Goal: Task Accomplishment & Management: Complete application form

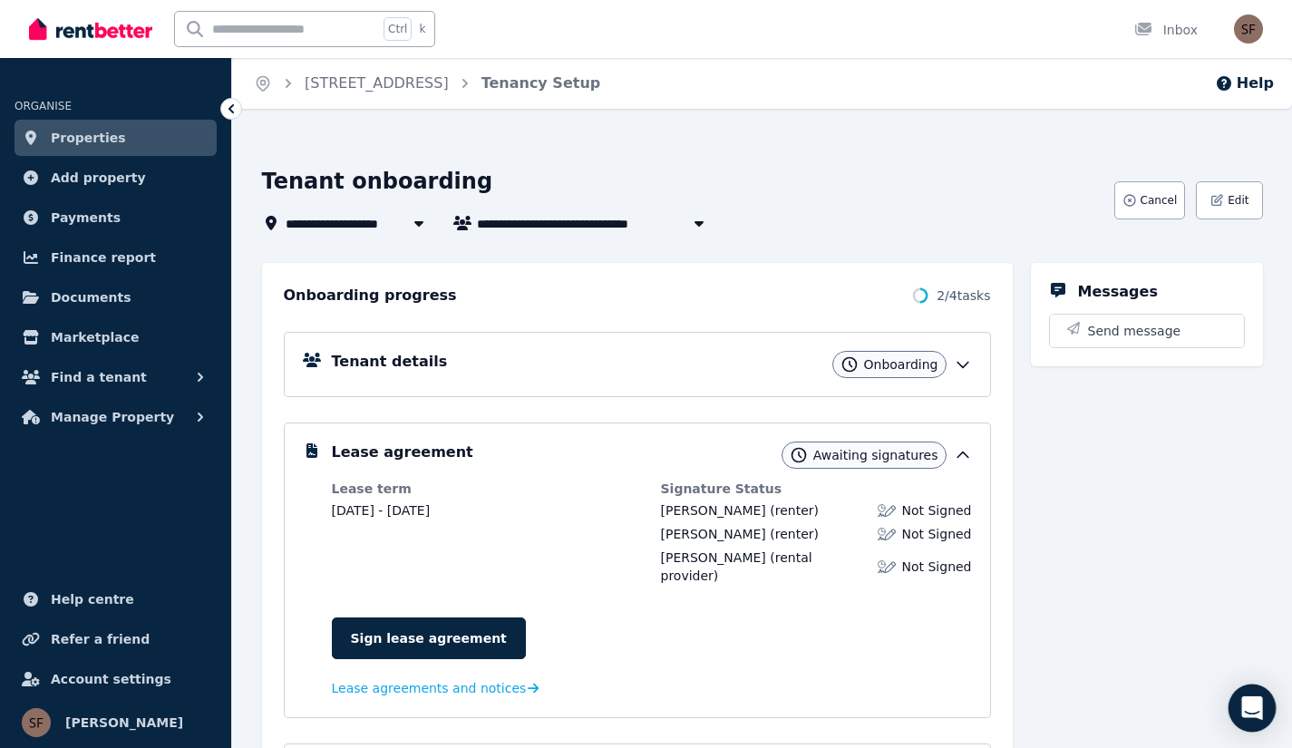
click at [1253, 718] on icon "Open Intercom Messenger" at bounding box center [1252, 708] width 24 height 24
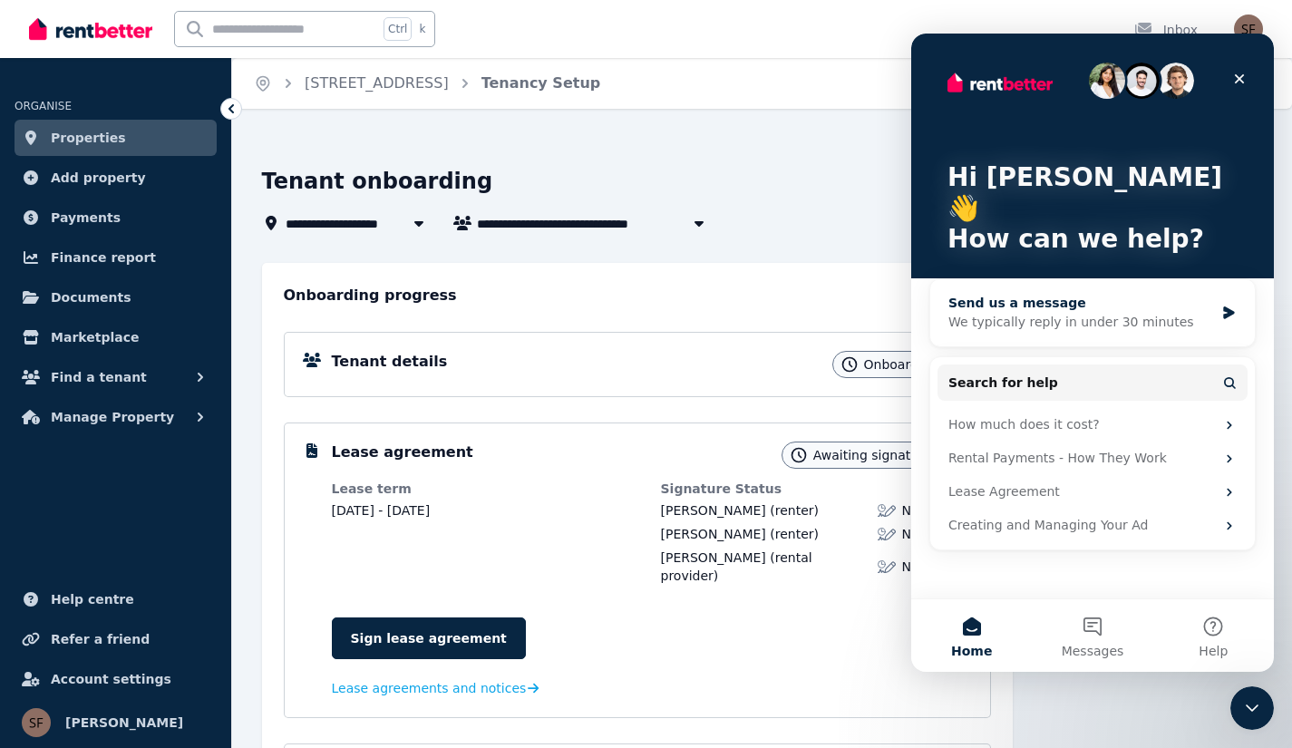
click at [1056, 294] on div "Send us a message" at bounding box center [1082, 303] width 266 height 19
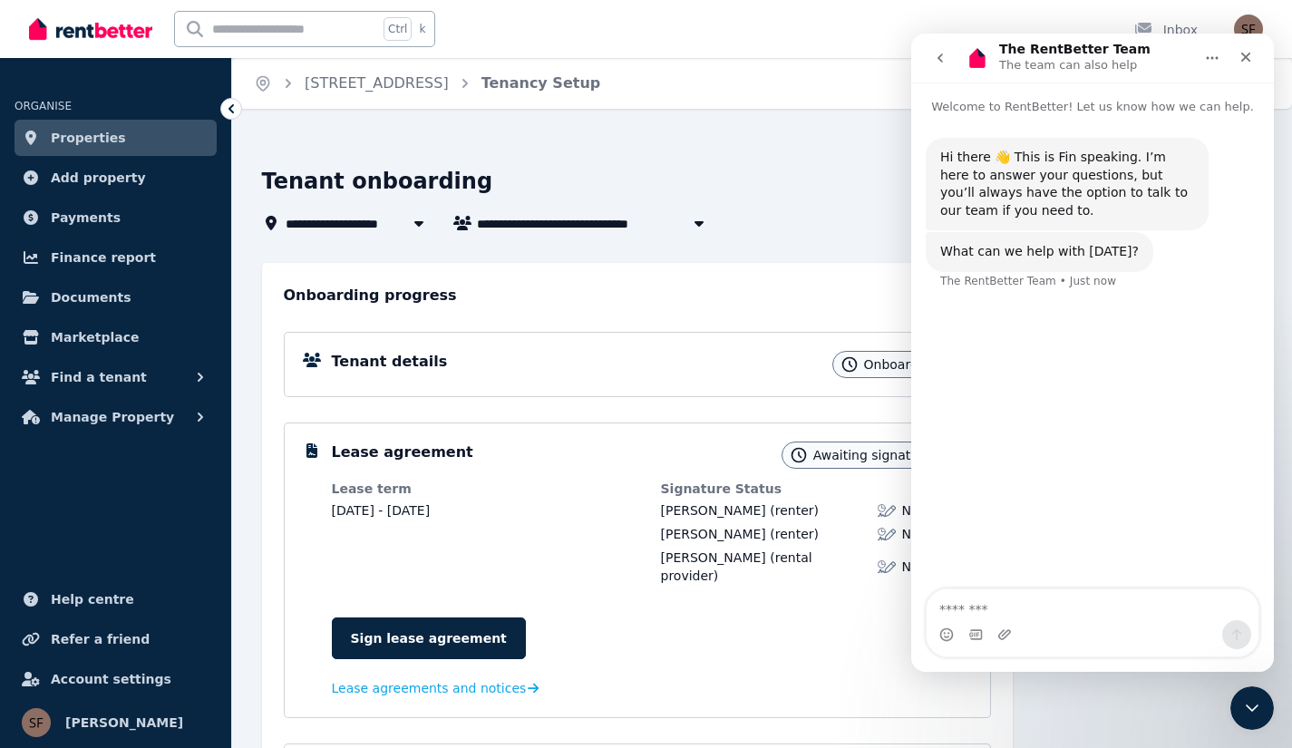
click at [1038, 602] on textarea "Message…" at bounding box center [1093, 604] width 332 height 31
type textarea "**********"
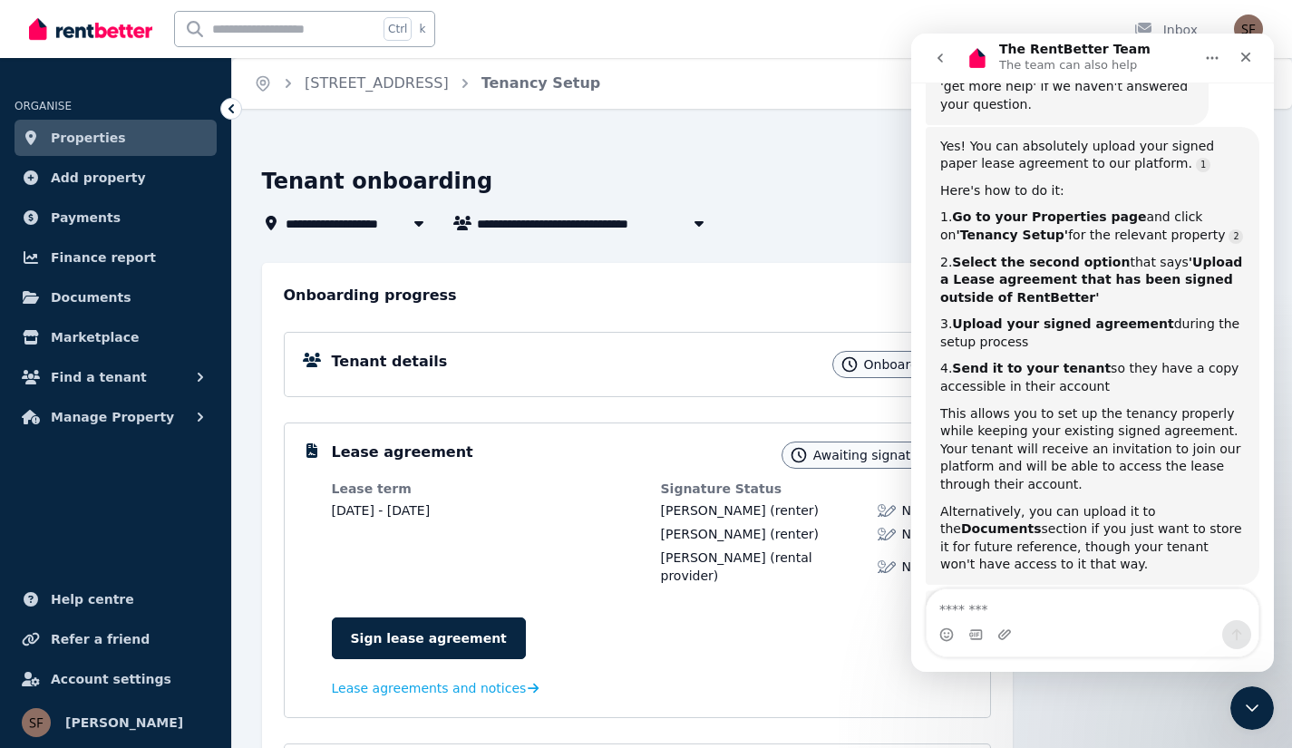
scroll to position [358, 0]
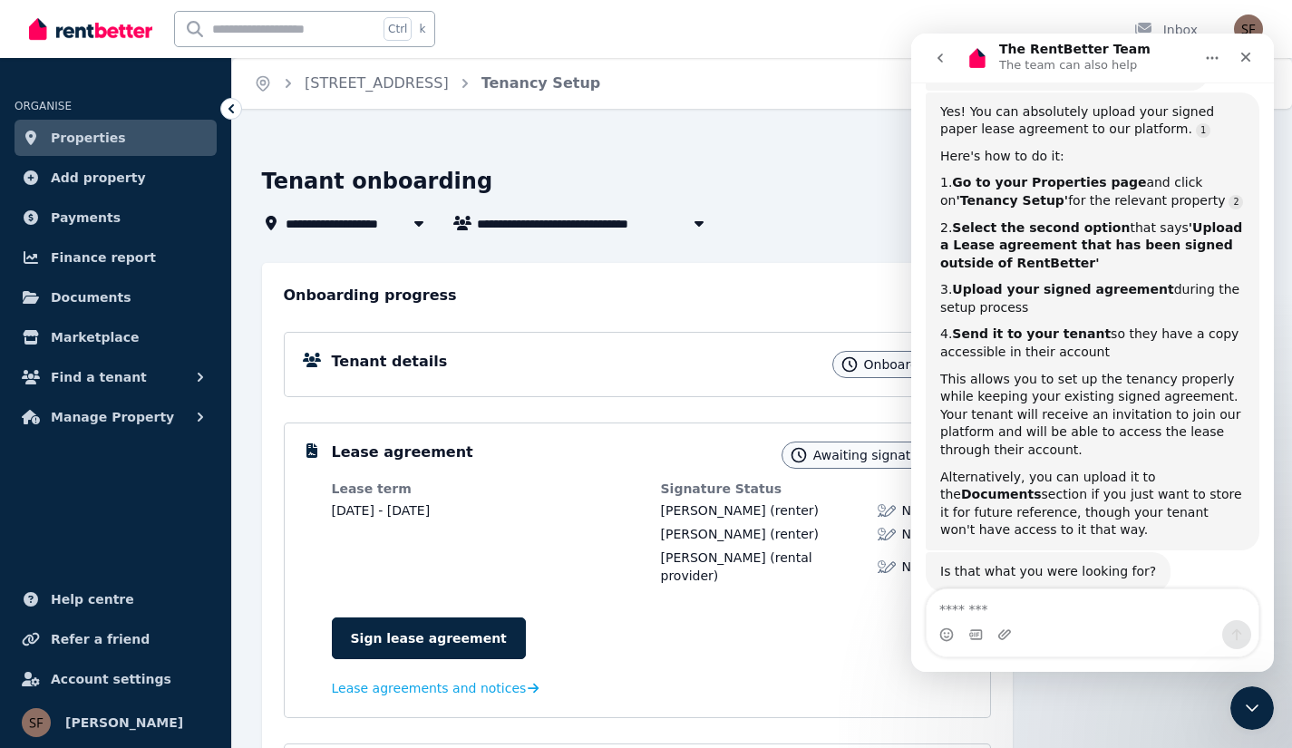
click at [109, 141] on span "Properties" at bounding box center [88, 138] width 75 height 22
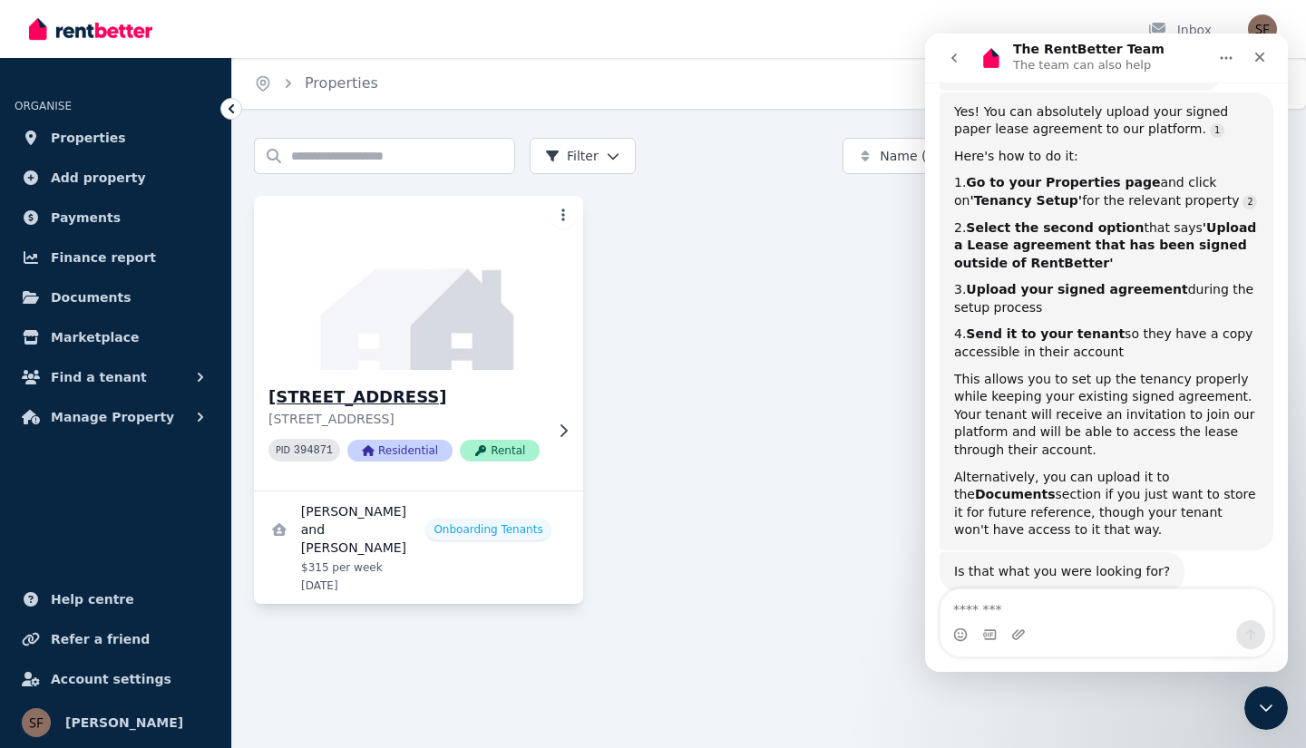
click at [399, 305] on img at bounding box center [418, 282] width 345 height 183
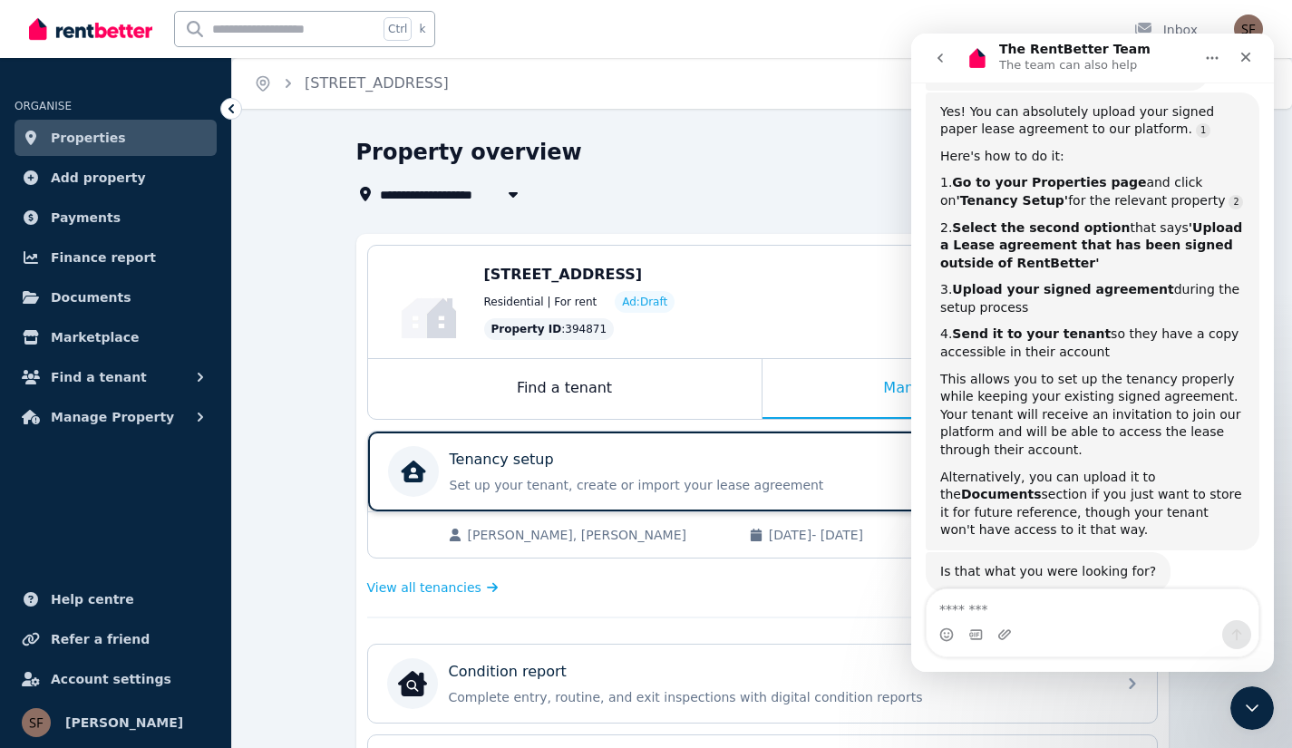
click at [558, 472] on div "Tenancy setup Set up your tenant, create or import your lease agreement Track p…" at bounding box center [725, 471] width 550 height 45
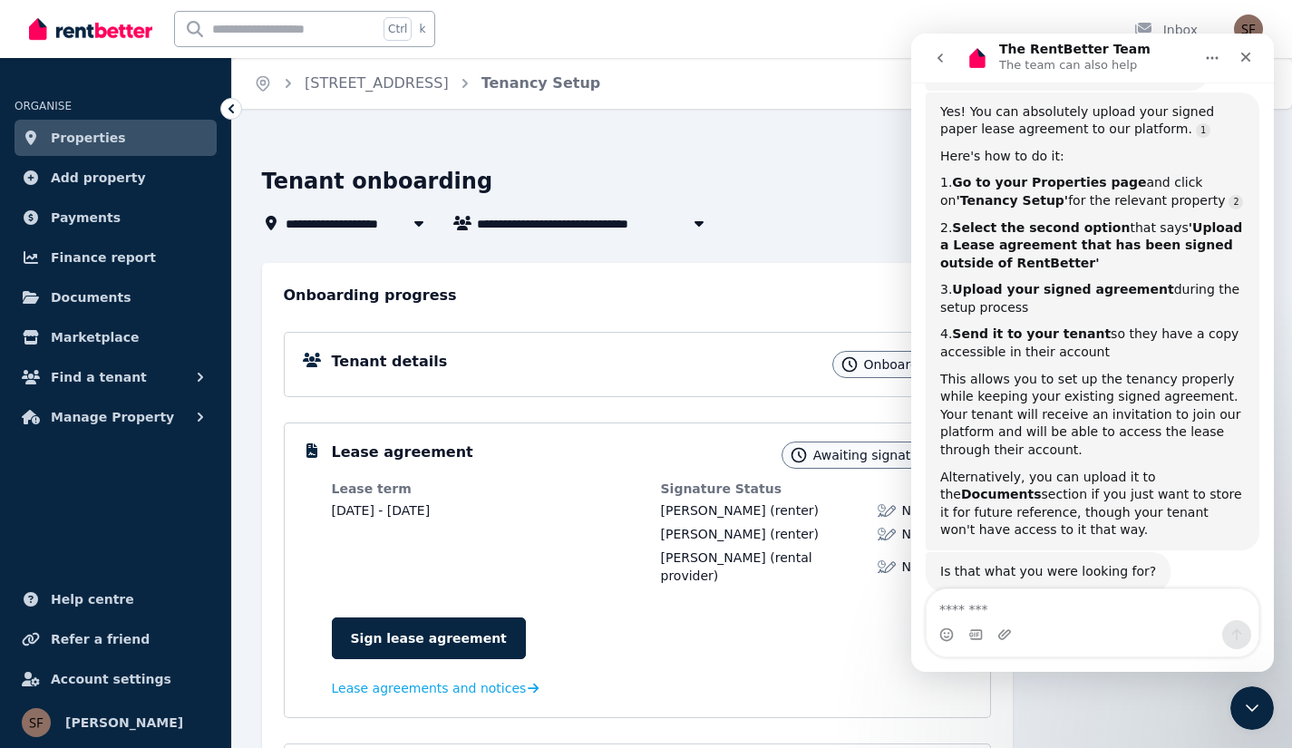
scroll to position [211, 0]
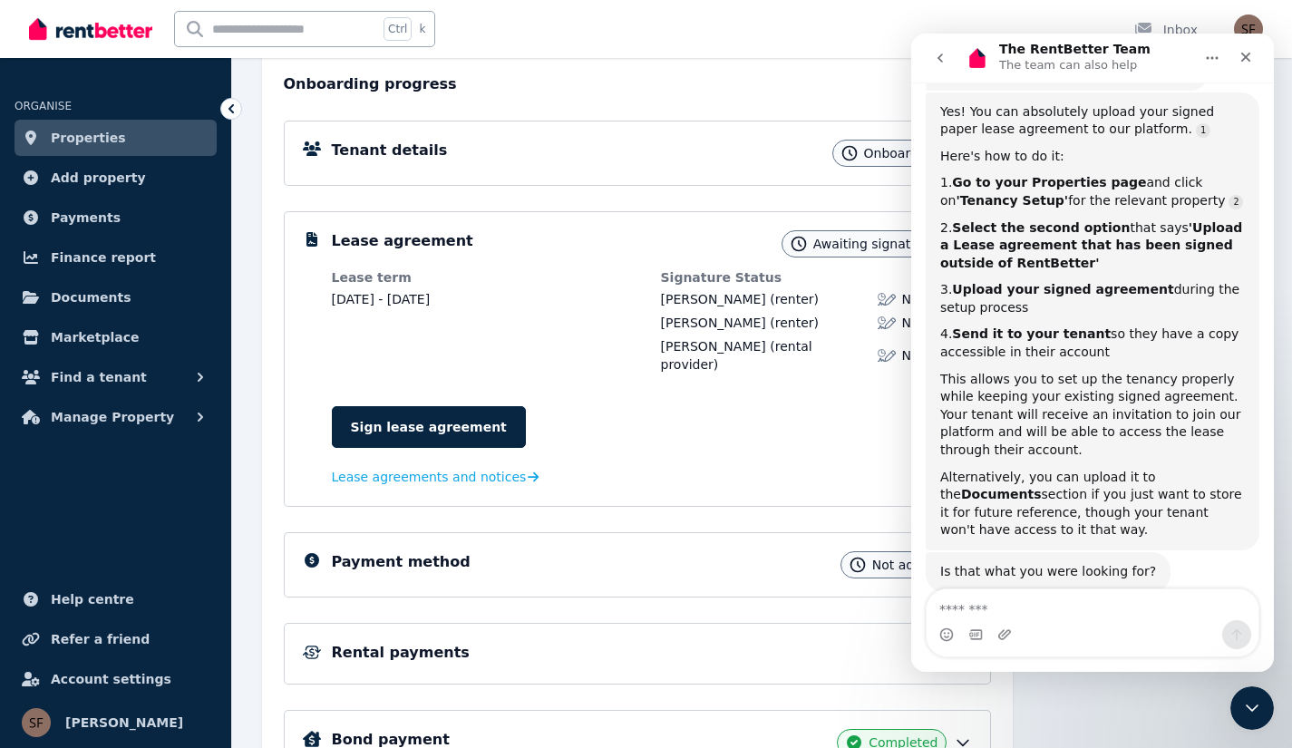
click at [937, 59] on icon "go back" at bounding box center [940, 58] width 15 height 15
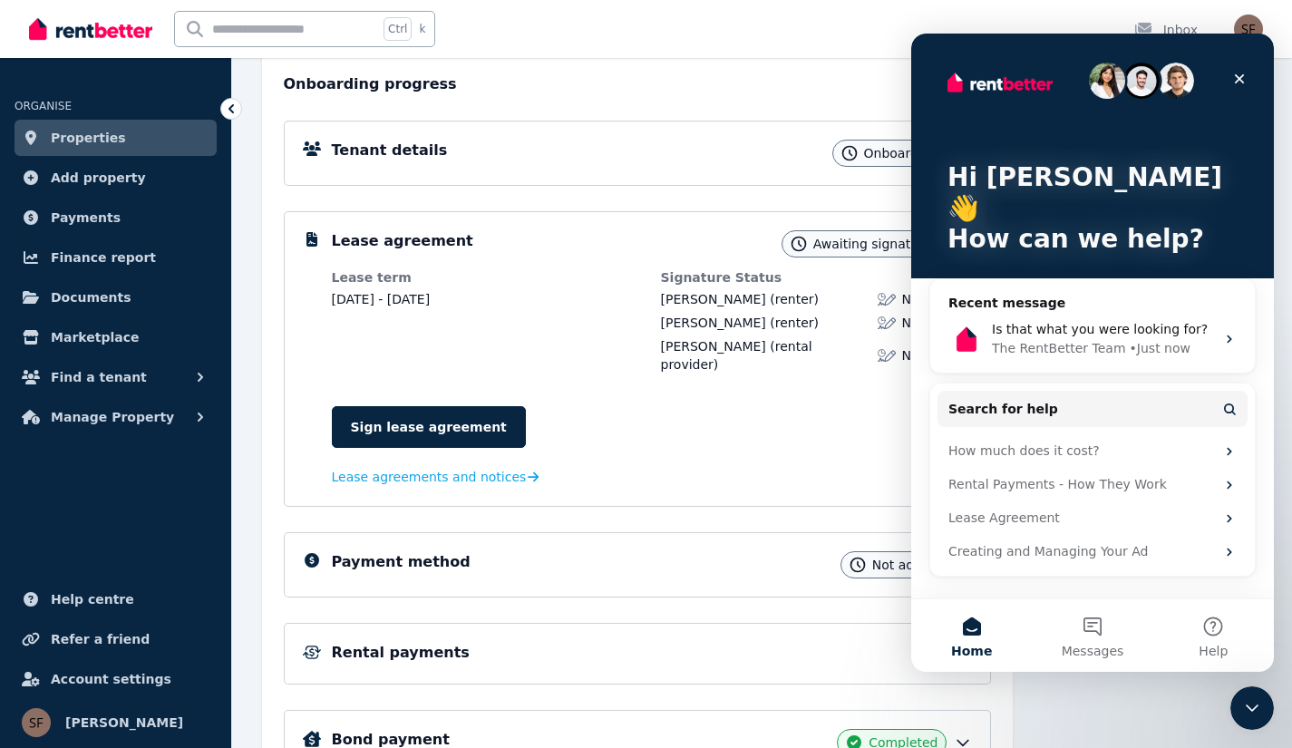
scroll to position [0, 0]
click at [1069, 638] on button "Messages" at bounding box center [1092, 635] width 121 height 73
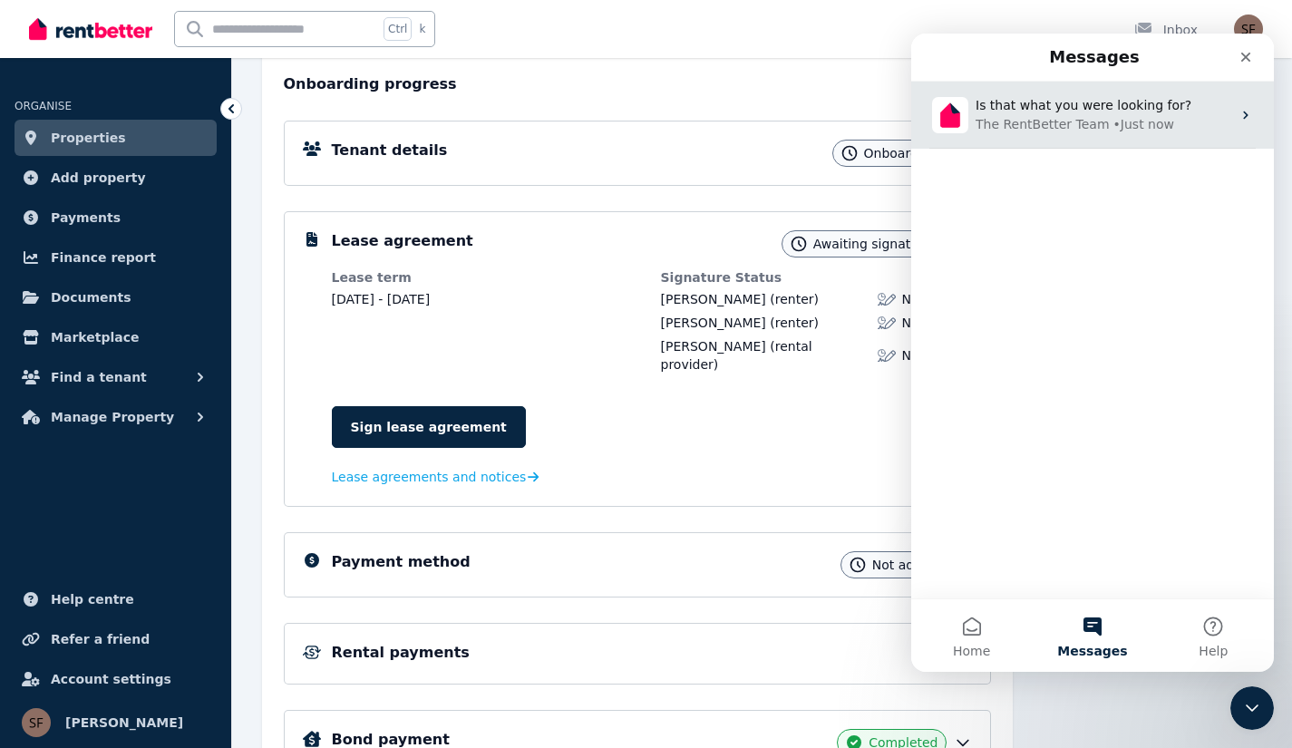
click at [1092, 102] on span "Is that what you were looking for?" at bounding box center [1084, 105] width 216 height 15
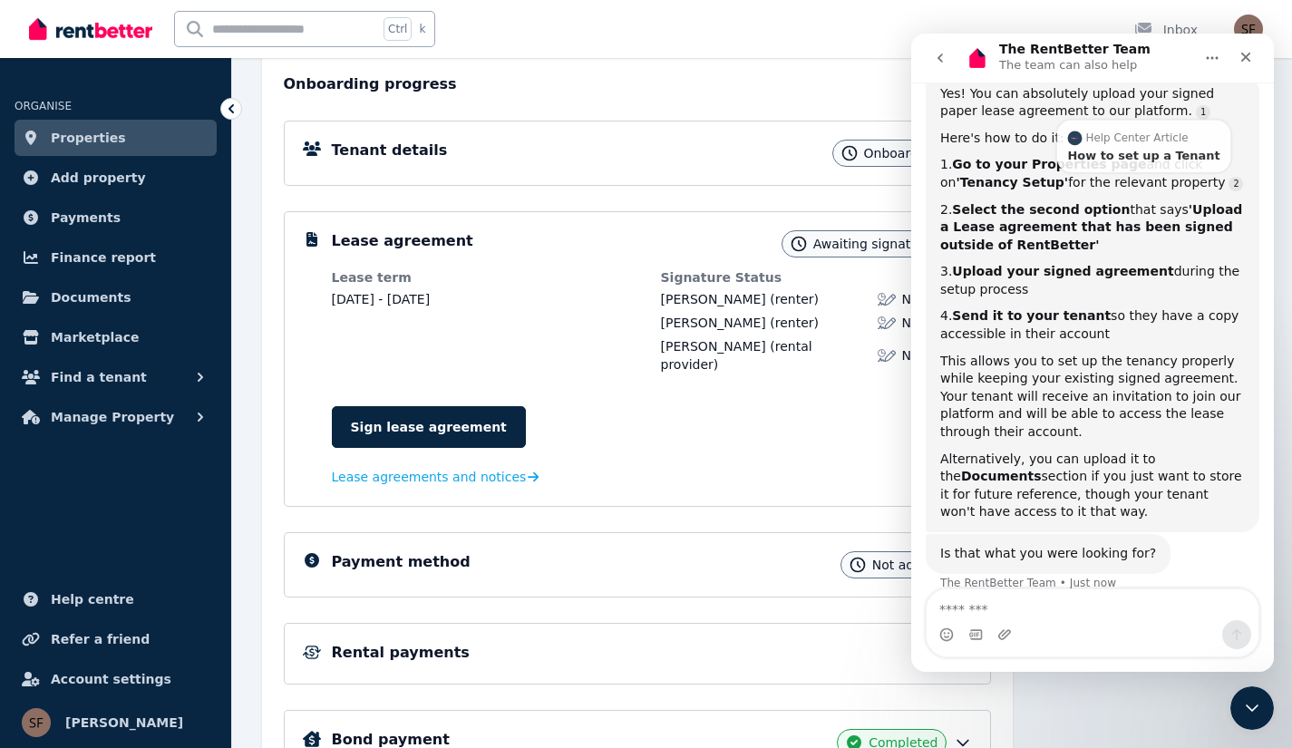
scroll to position [384, 0]
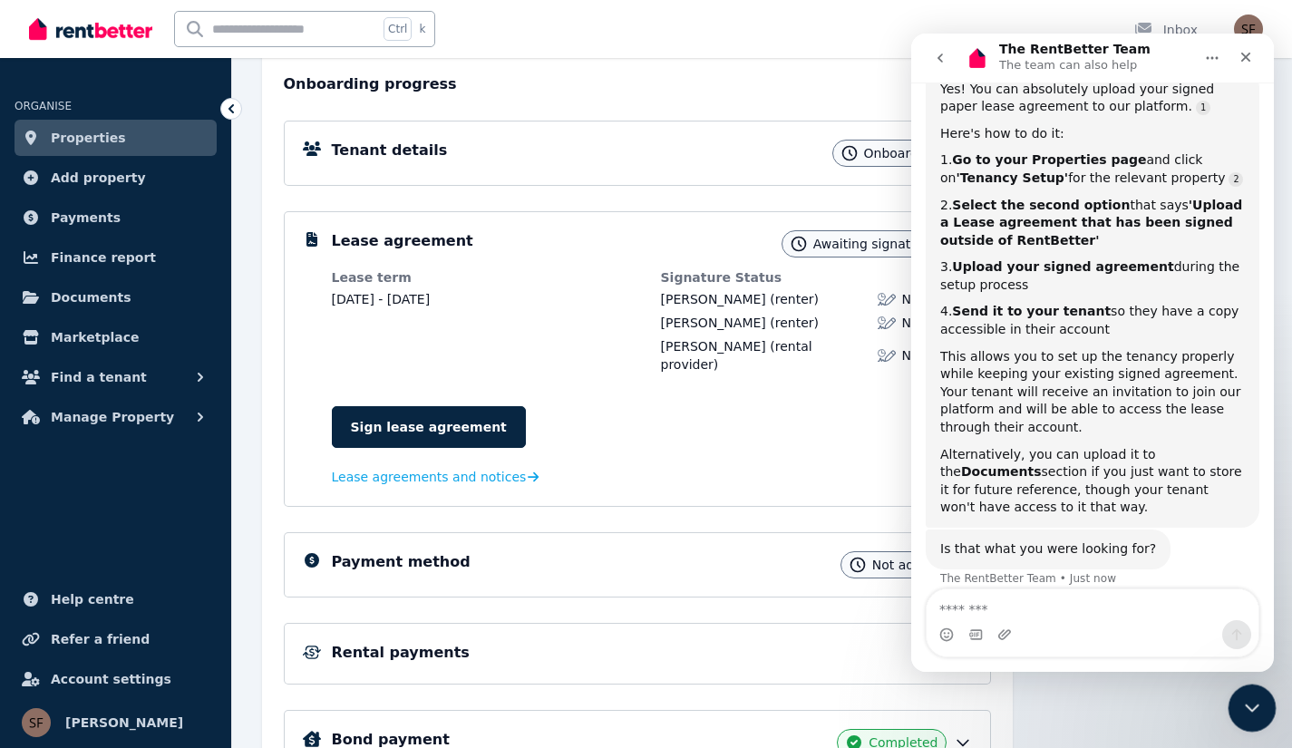
click at [1231, 701] on div "Close Intercom Messenger" at bounding box center [1250, 706] width 44 height 44
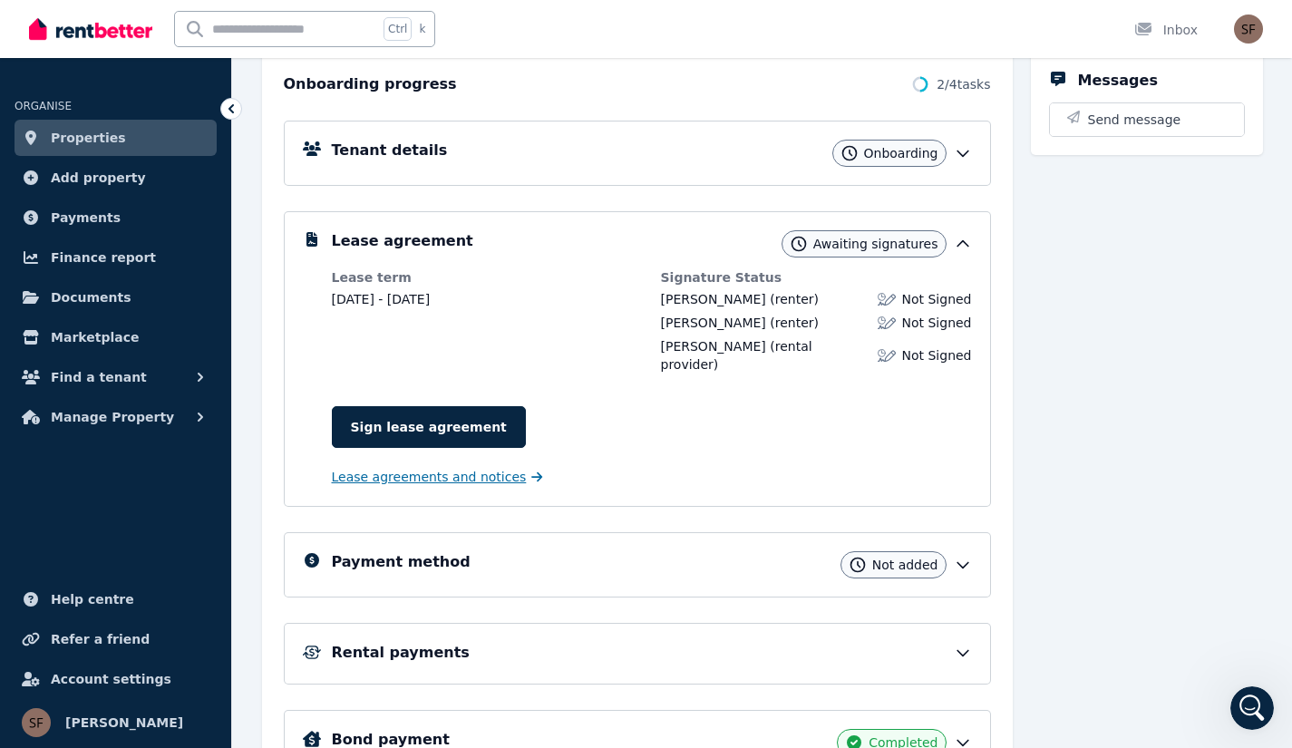
click at [444, 468] on span "Lease agreements and notices" at bounding box center [429, 477] width 195 height 18
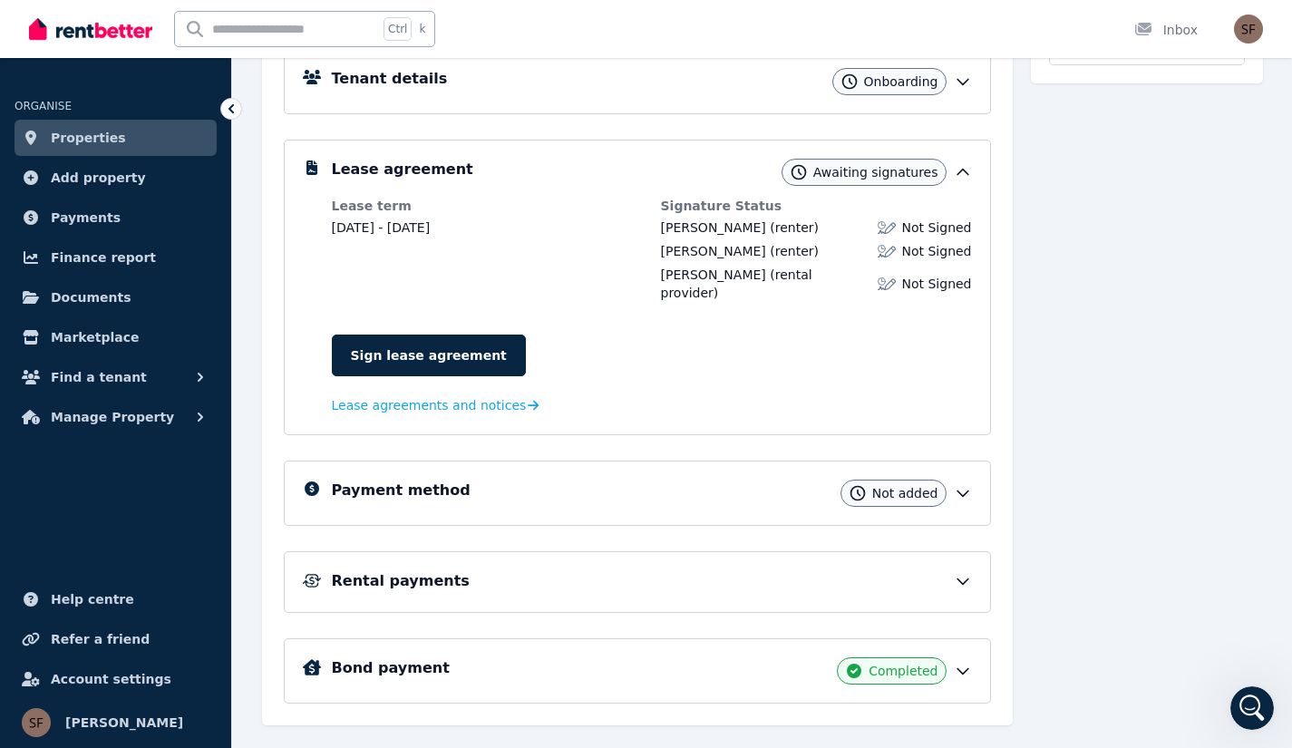
scroll to position [304, 0]
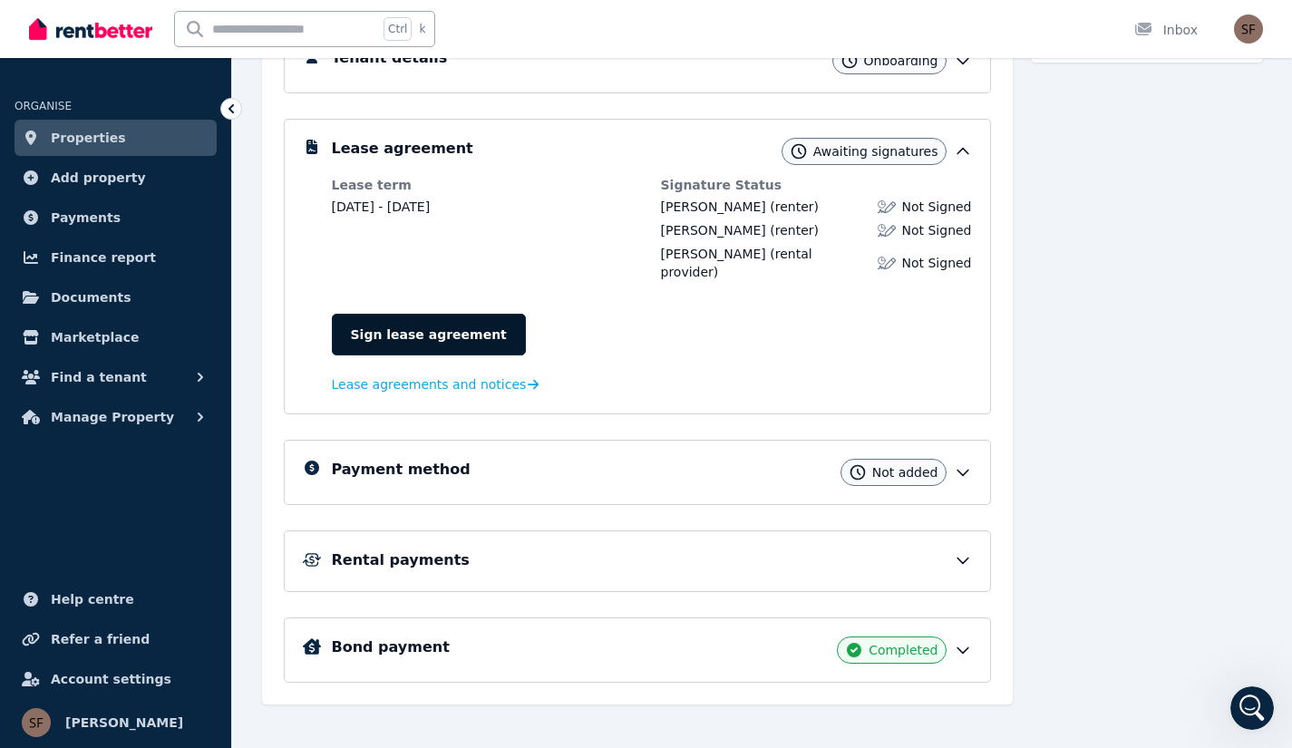
click at [401, 319] on link "Sign lease agreement" at bounding box center [429, 335] width 194 height 42
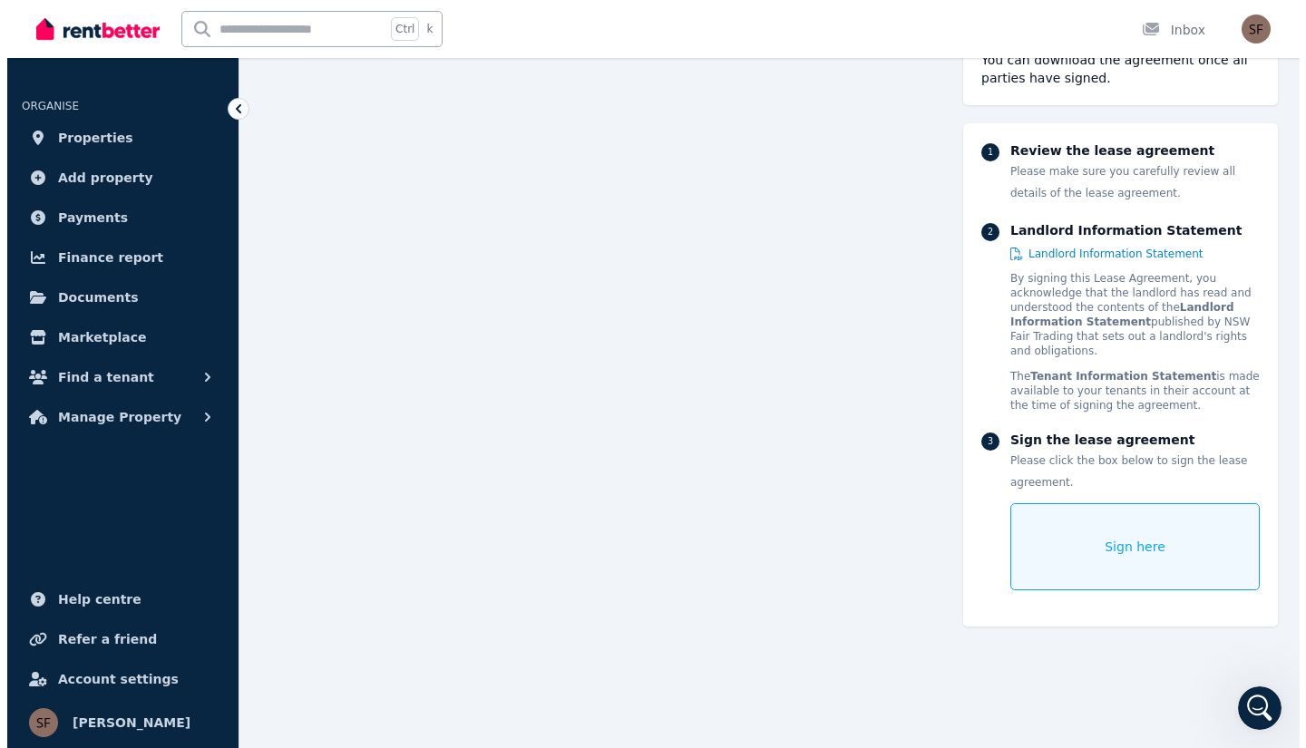
scroll to position [15518, 0]
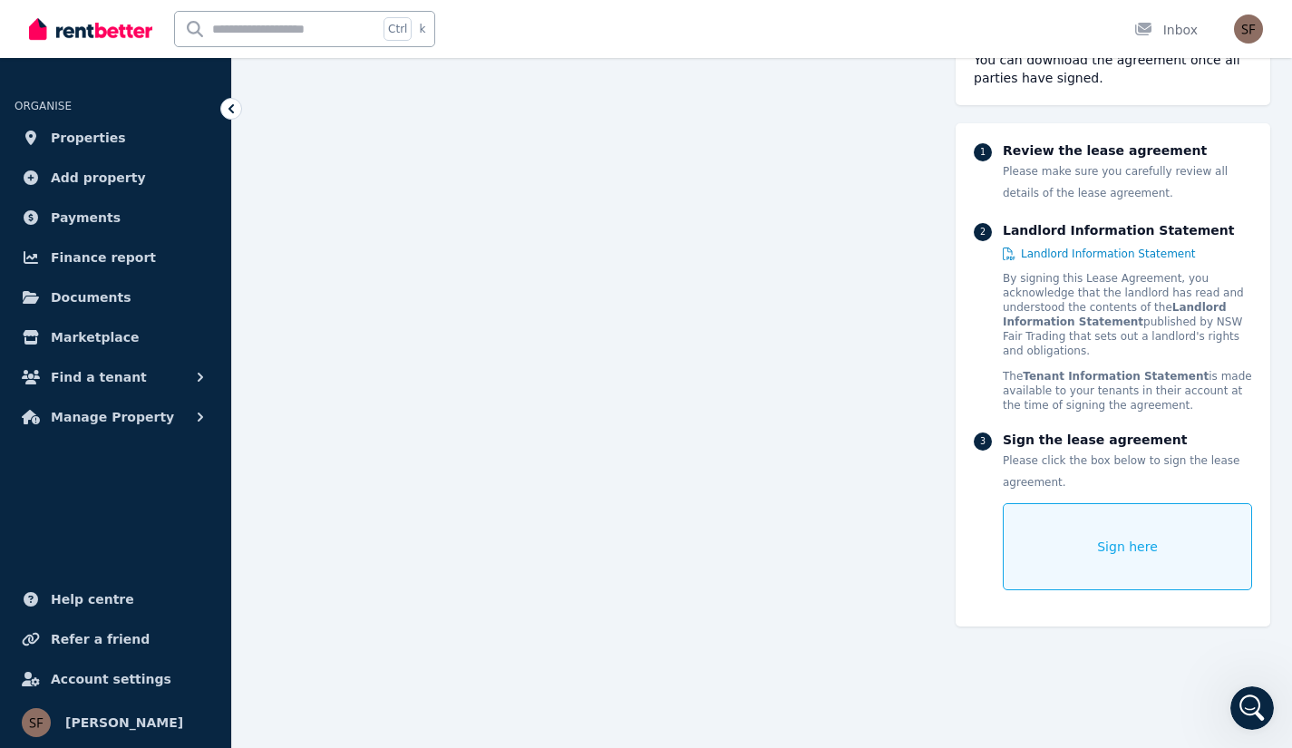
click at [1081, 537] on div "Sign here" at bounding box center [1127, 546] width 249 height 87
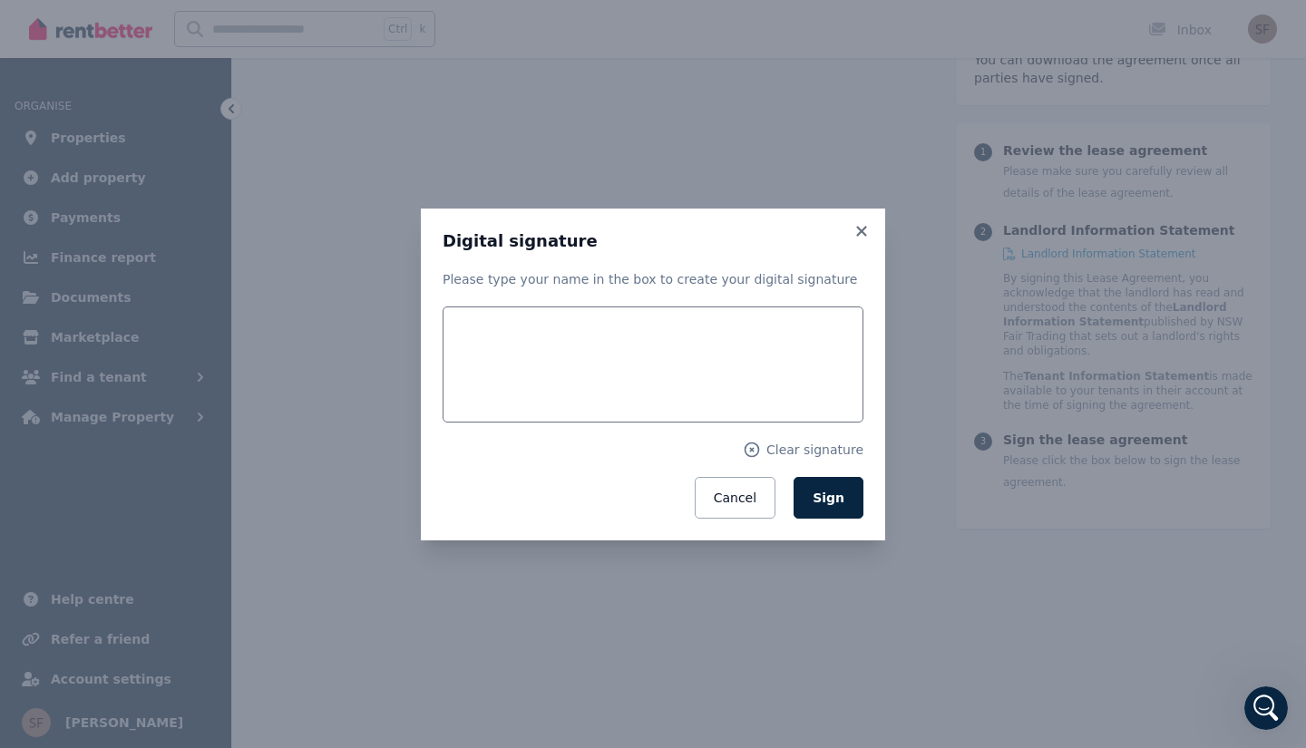
scroll to position [15721, 0]
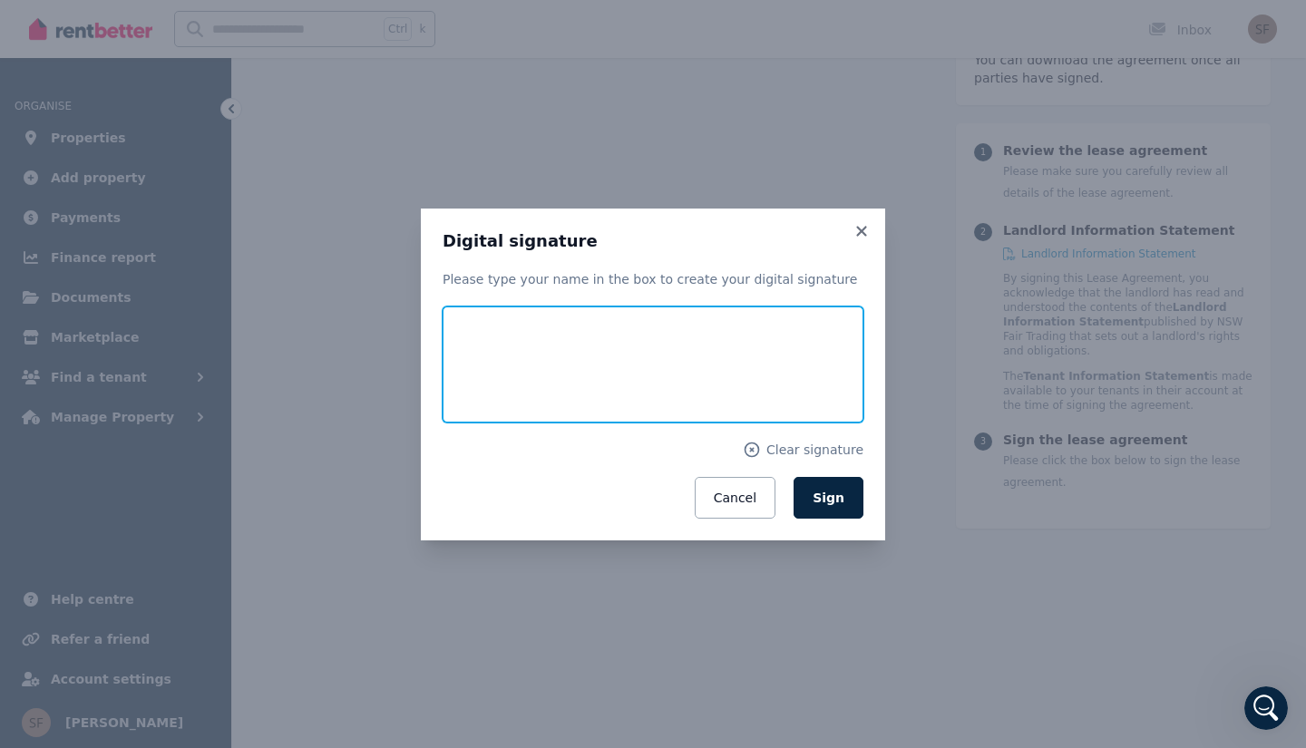
click at [543, 373] on input "text" at bounding box center [653, 364] width 421 height 116
type input "**********"
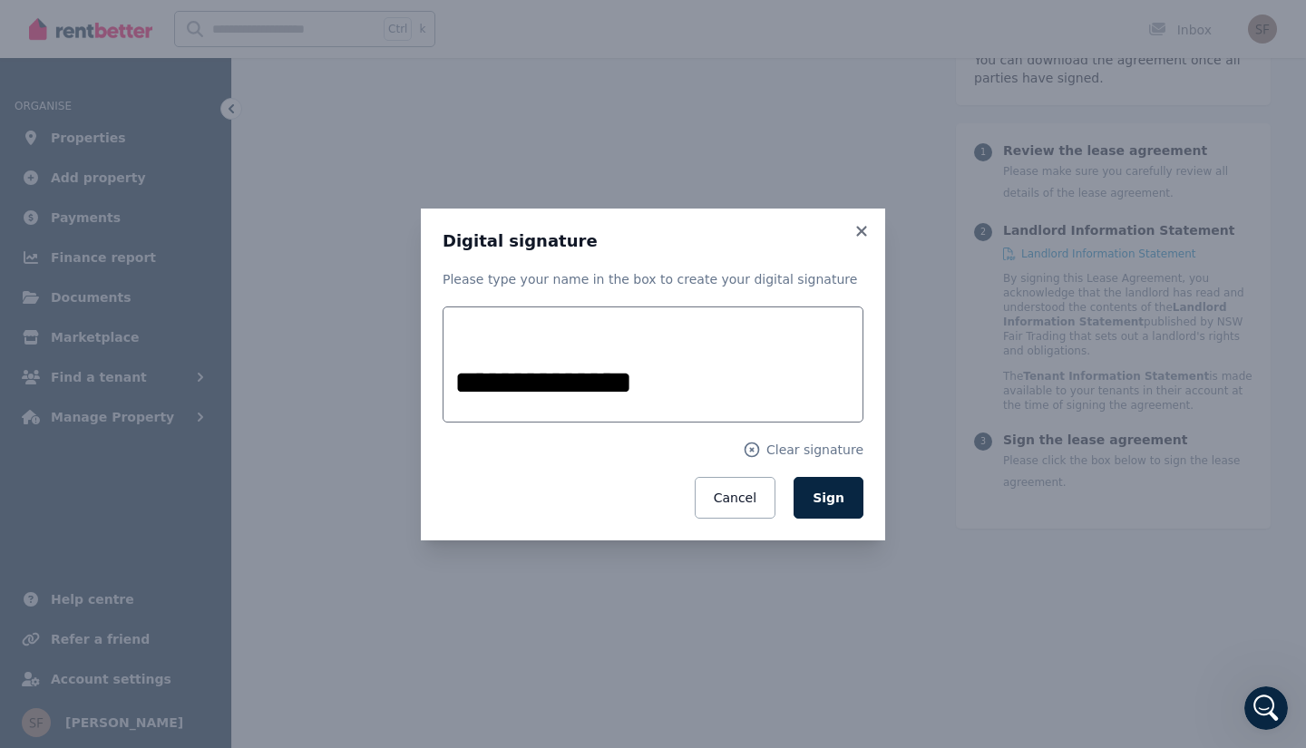
click at [809, 513] on button "Sign" at bounding box center [828, 498] width 70 height 42
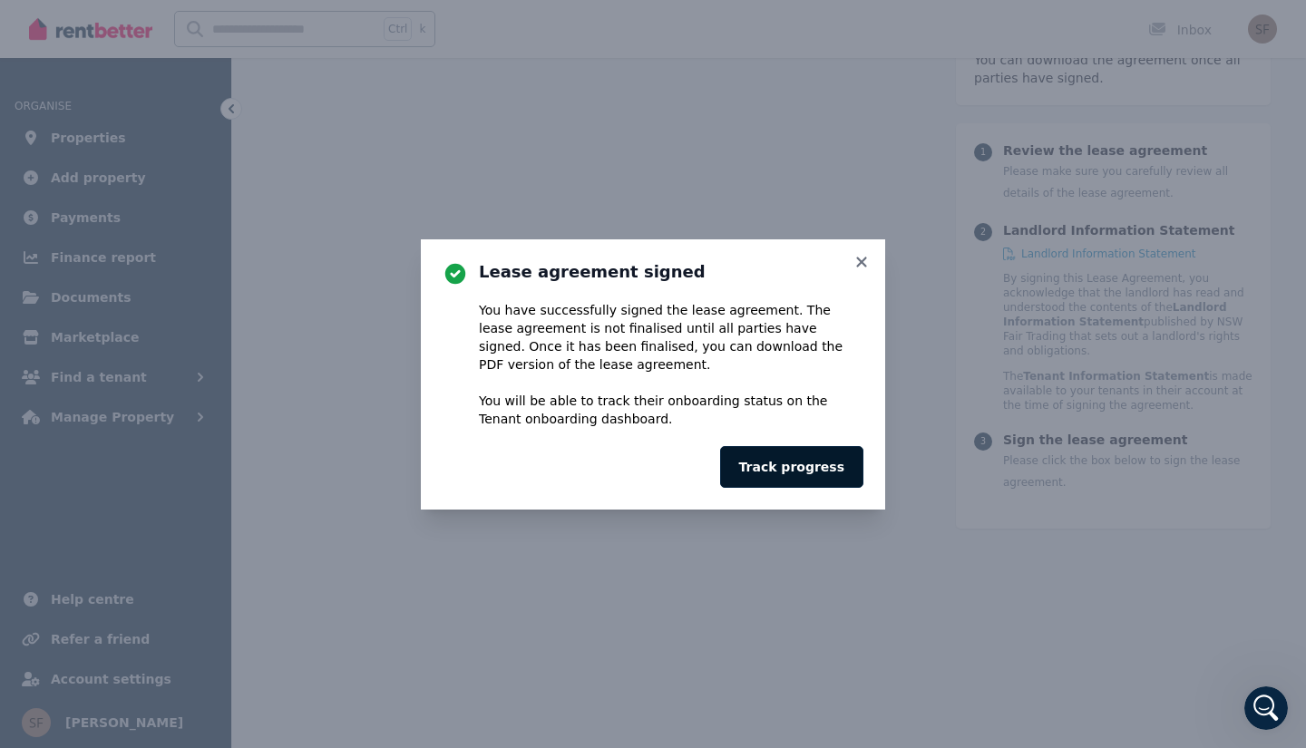
click at [814, 472] on button "Track progress" at bounding box center [791, 467] width 143 height 42
